Goal: Information Seeking & Learning: Learn about a topic

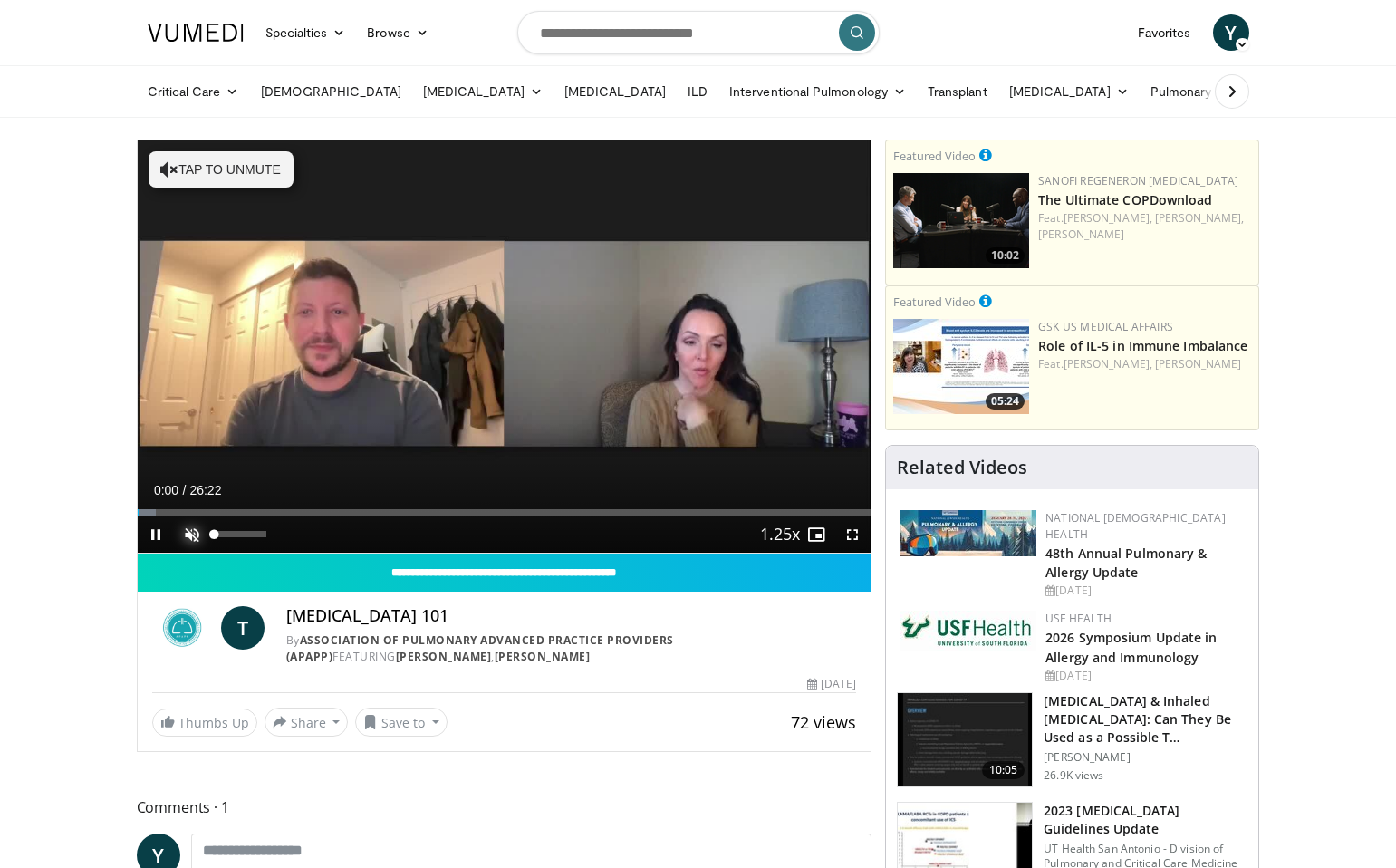
click at [187, 527] on span "Video Player" at bounding box center [191, 534] width 36 height 36
click at [817, 536] on span "Video Player" at bounding box center [816, 534] width 36 height 36
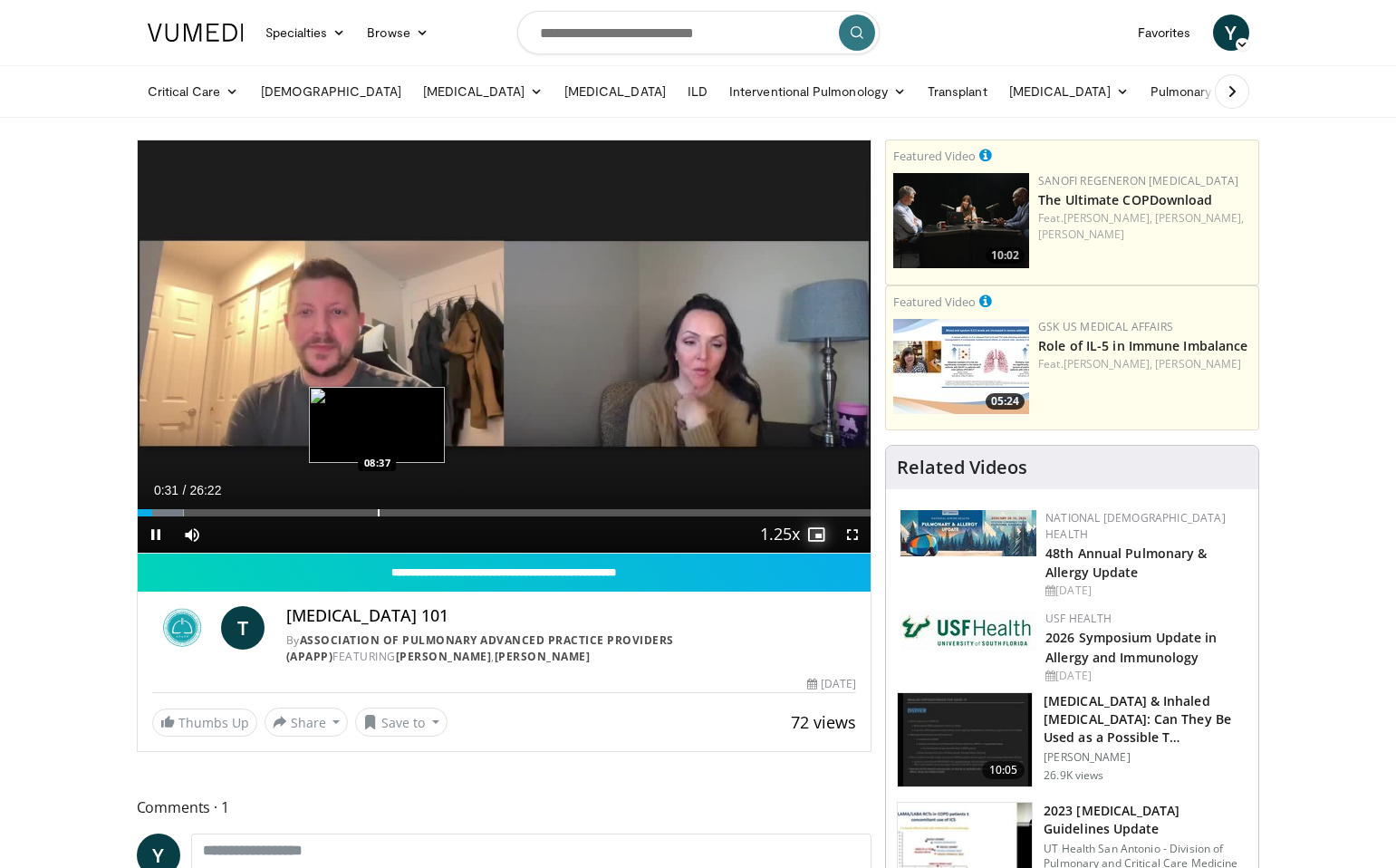
click at [380, 506] on div "Loaded : 6.30% 00:32 08:37" at bounding box center [504, 507] width 733 height 17
click at [346, 512] on div "Progress Bar" at bounding box center [347, 513] width 2 height 8
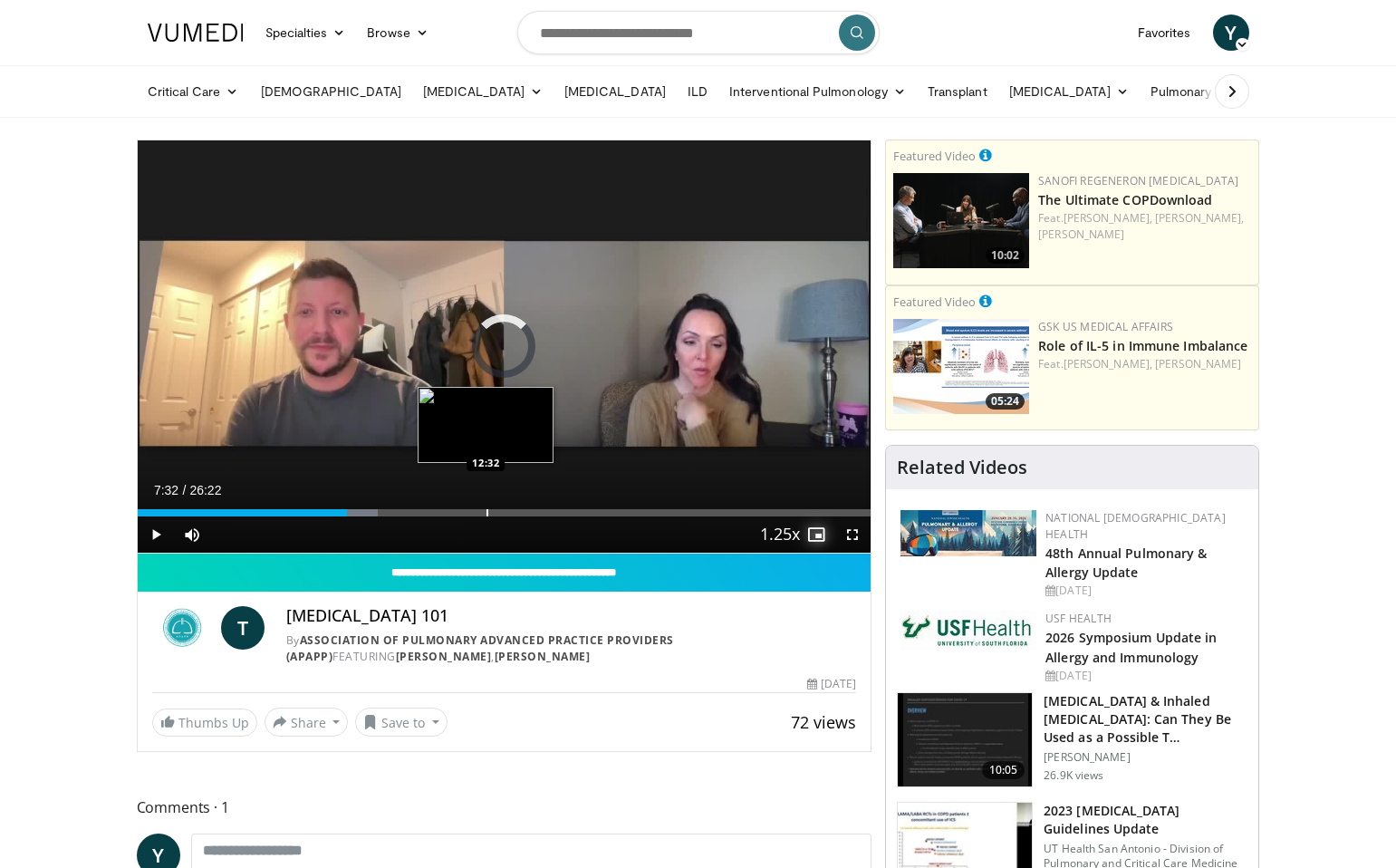
click at [486, 512] on div "Progress Bar" at bounding box center [487, 513] width 2 height 8
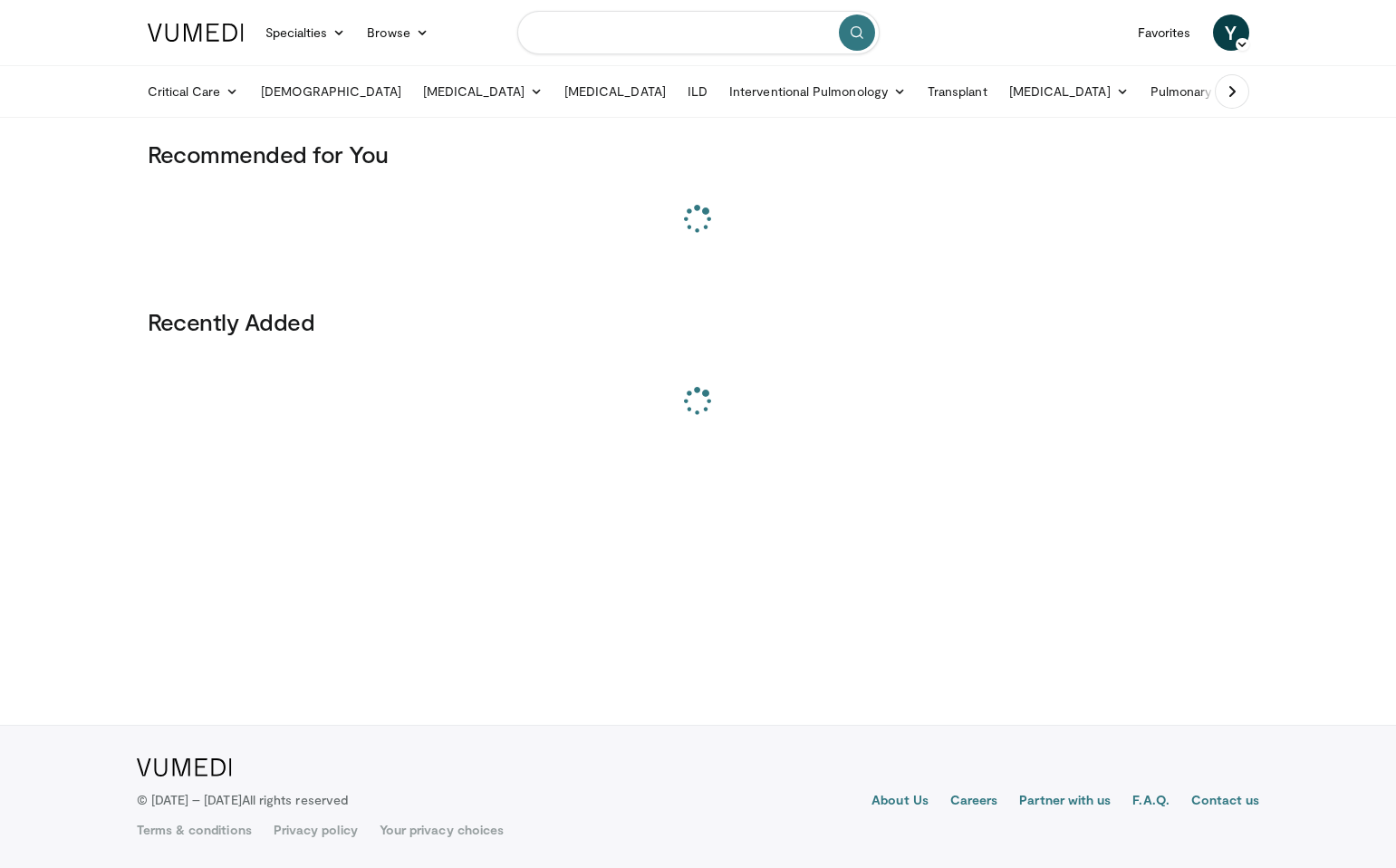
click at [687, 30] on input "Search topics, interventions" at bounding box center [698, 33] width 362 height 43
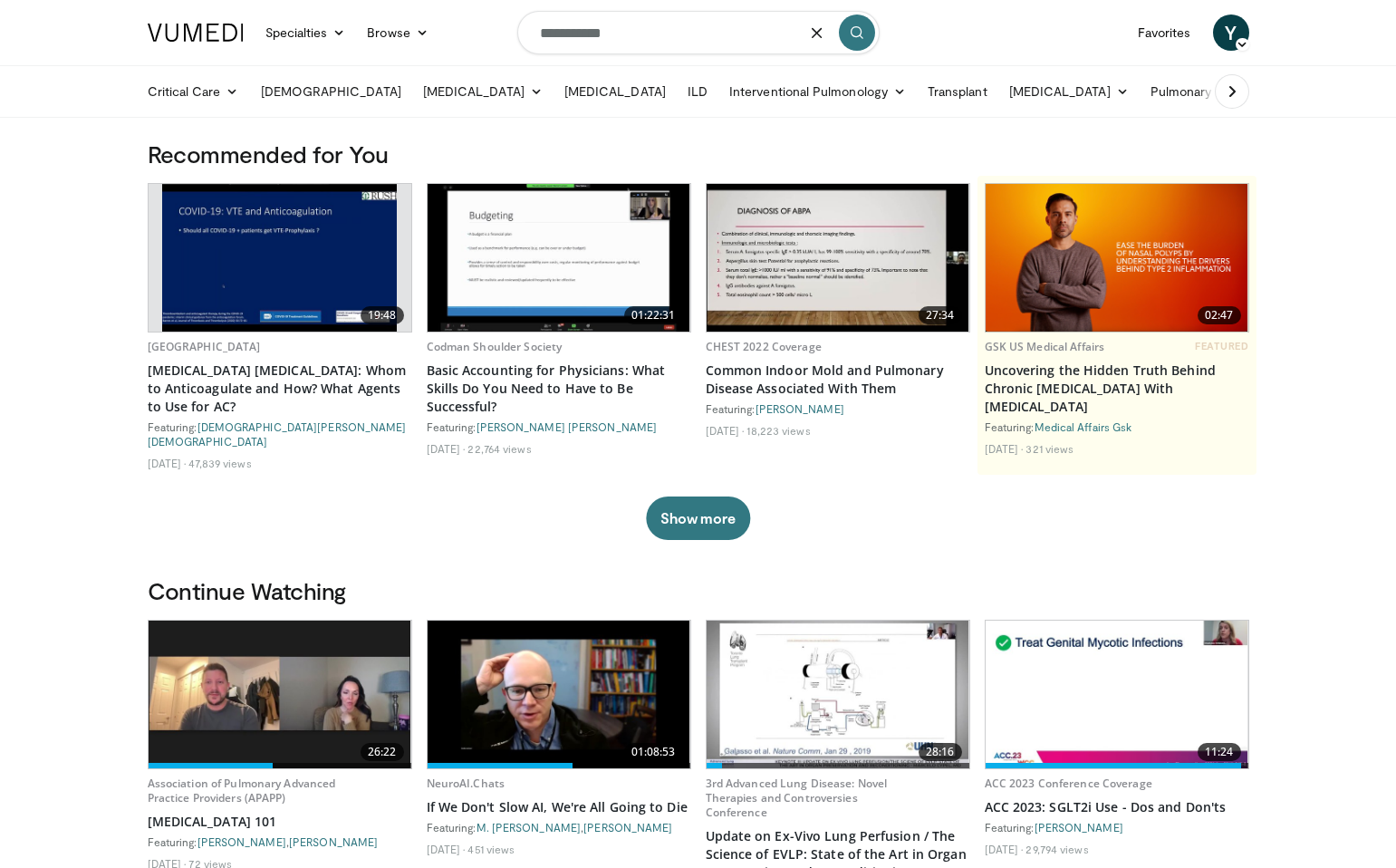
type input "**********"
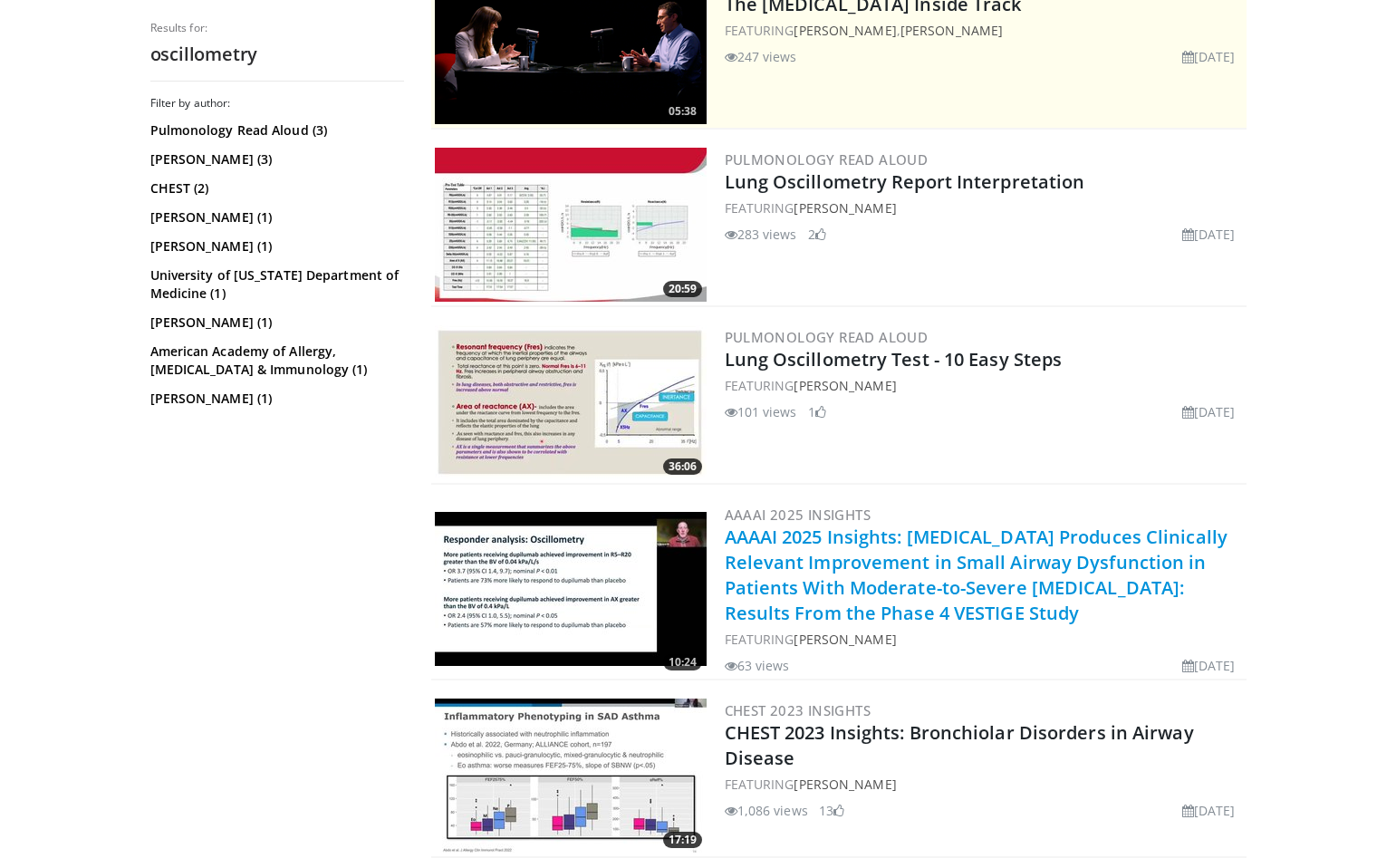
scroll to position [415, 0]
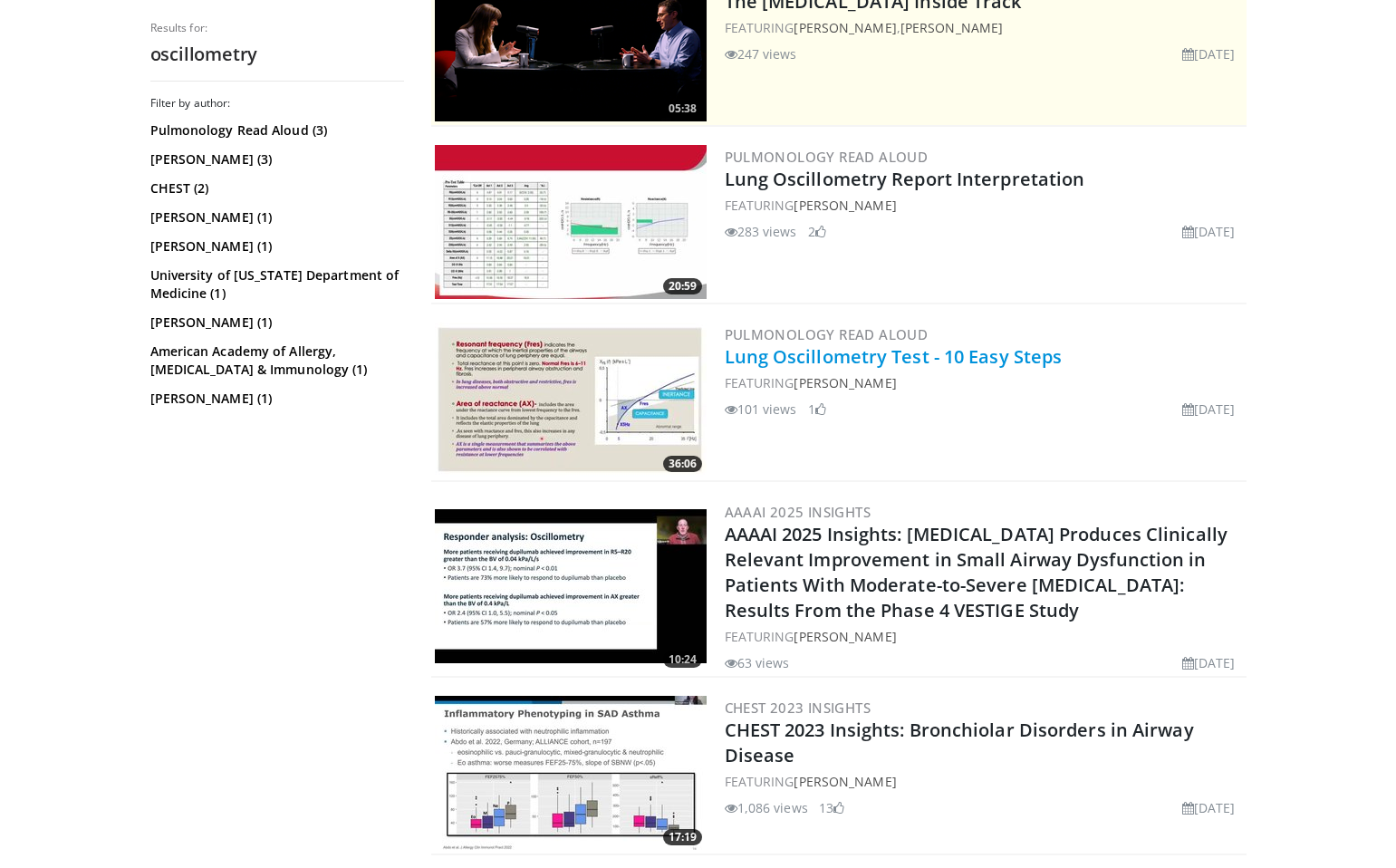
click at [847, 360] on link "Lung Oscillometry Test - 10 Easy Steps" at bounding box center [894, 356] width 337 height 25
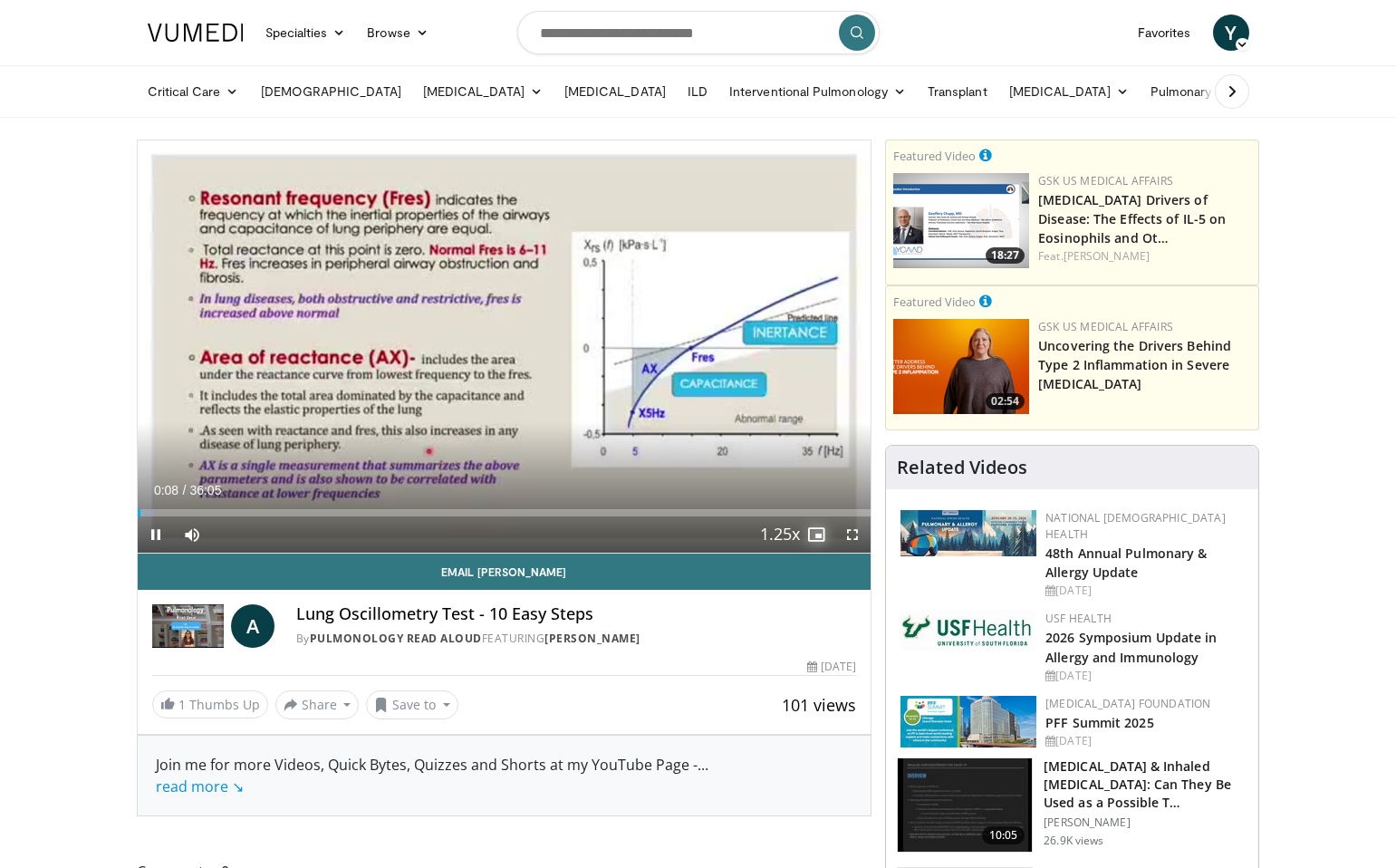
click at [819, 532] on span "Video Player" at bounding box center [816, 534] width 36 height 36
click at [855, 539] on span "Video Player" at bounding box center [852, 534] width 36 height 36
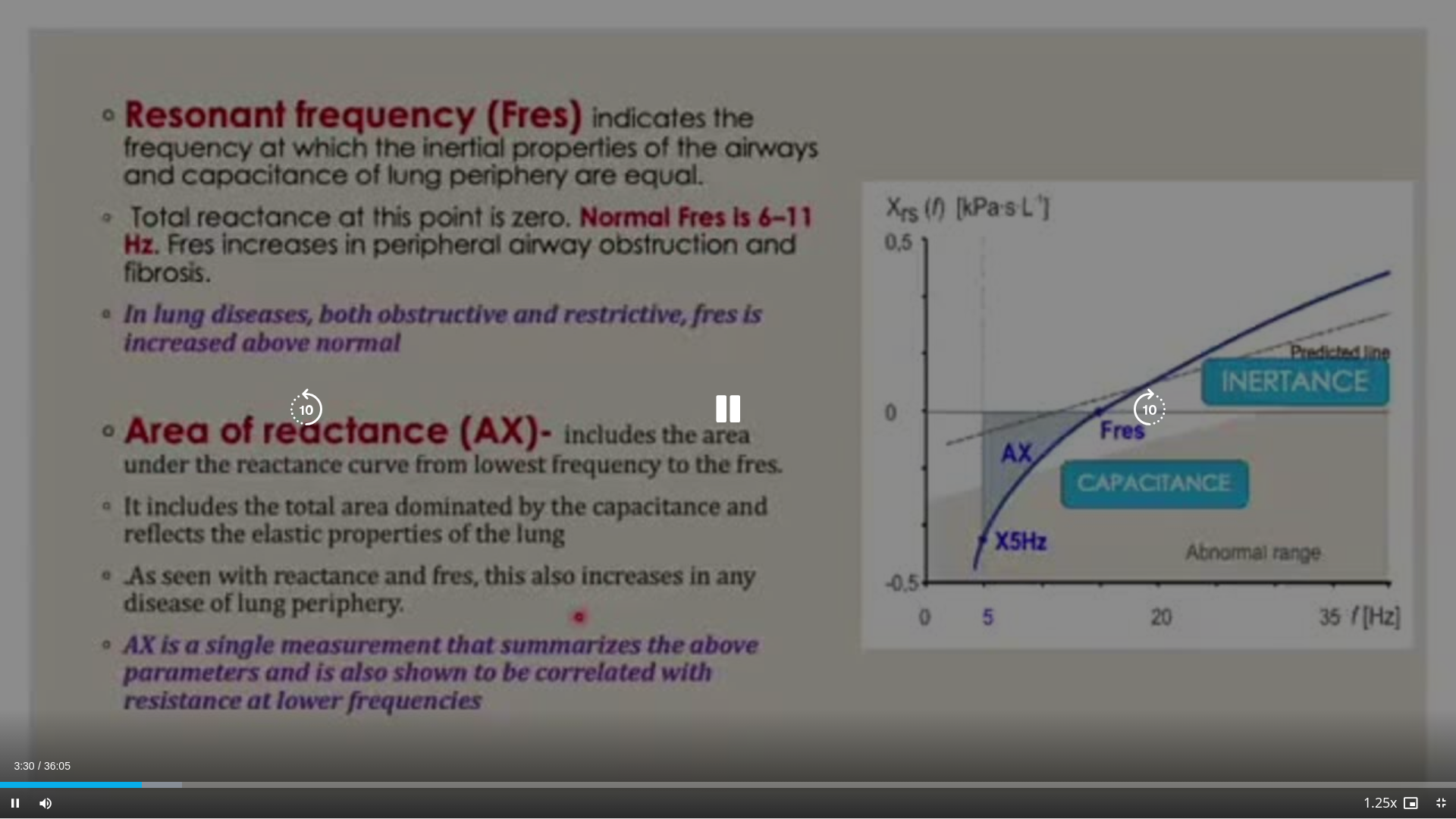
click at [724, 410] on icon "Video Player" at bounding box center [728, 410] width 43 height 43
click at [728, 398] on icon "Video Player" at bounding box center [728, 410] width 43 height 43
click at [746, 410] on icon "Video Player" at bounding box center [728, 410] width 43 height 43
